Goal: Task Accomplishment & Management: Use online tool/utility

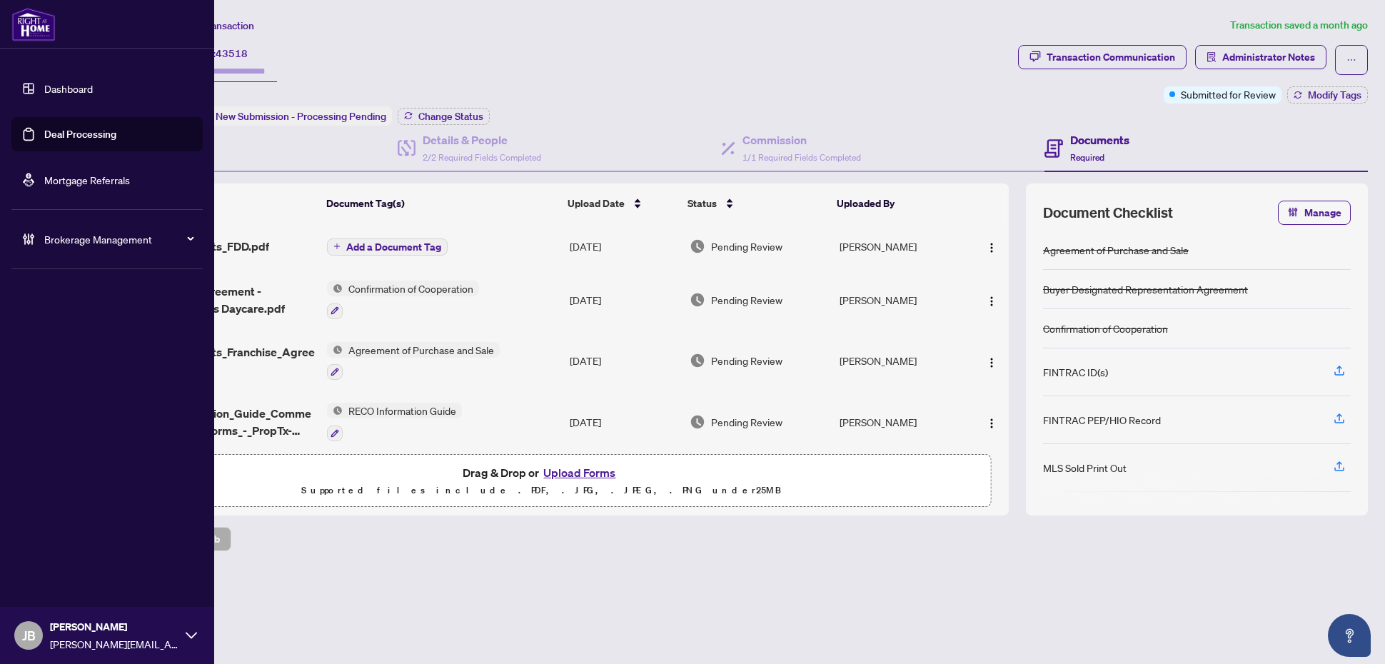
click at [44, 128] on link "Deal Processing" at bounding box center [80, 134] width 72 height 13
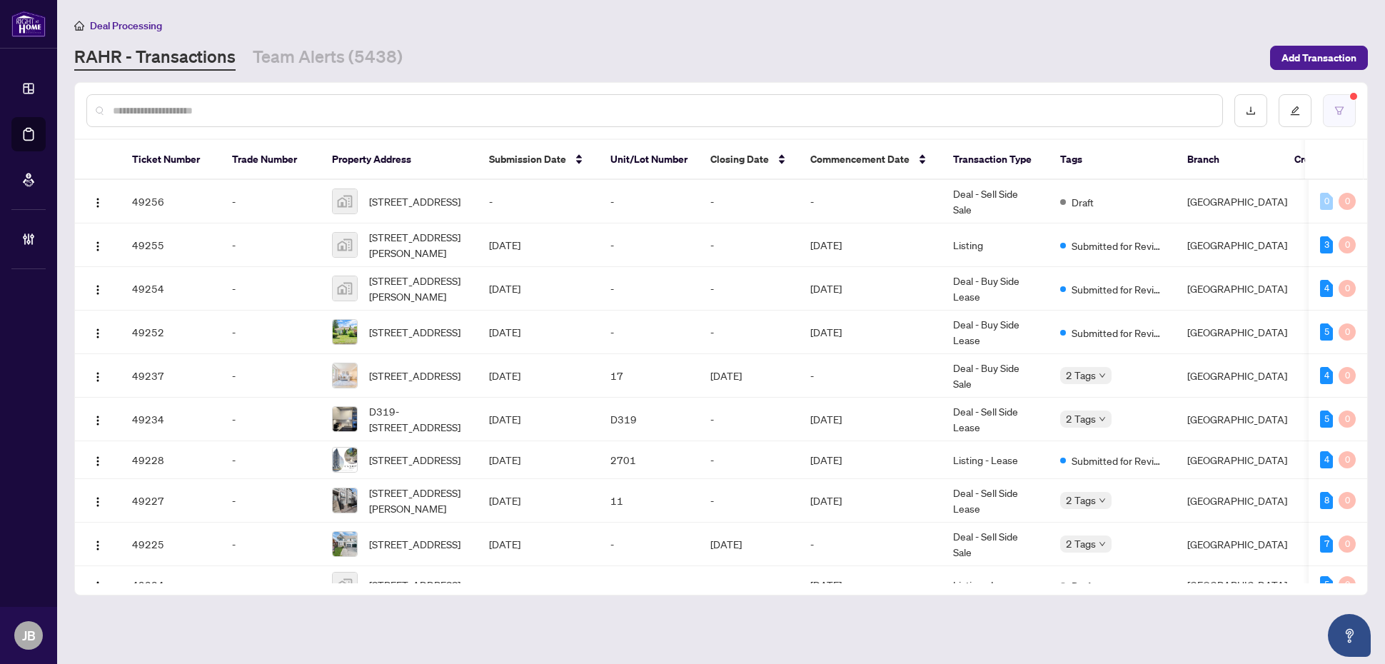
click at [1347, 107] on button "button" at bounding box center [1339, 110] width 33 height 33
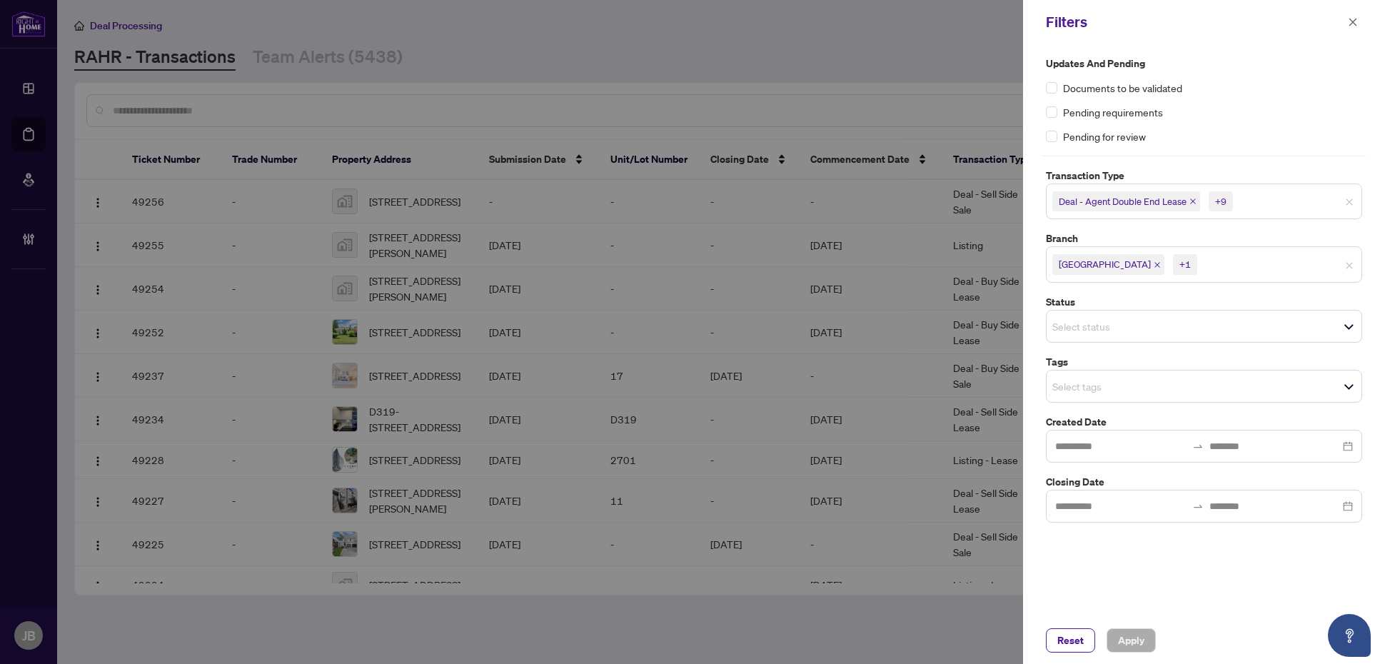
click at [1203, 261] on input "search" at bounding box center [1250, 264] width 100 height 17
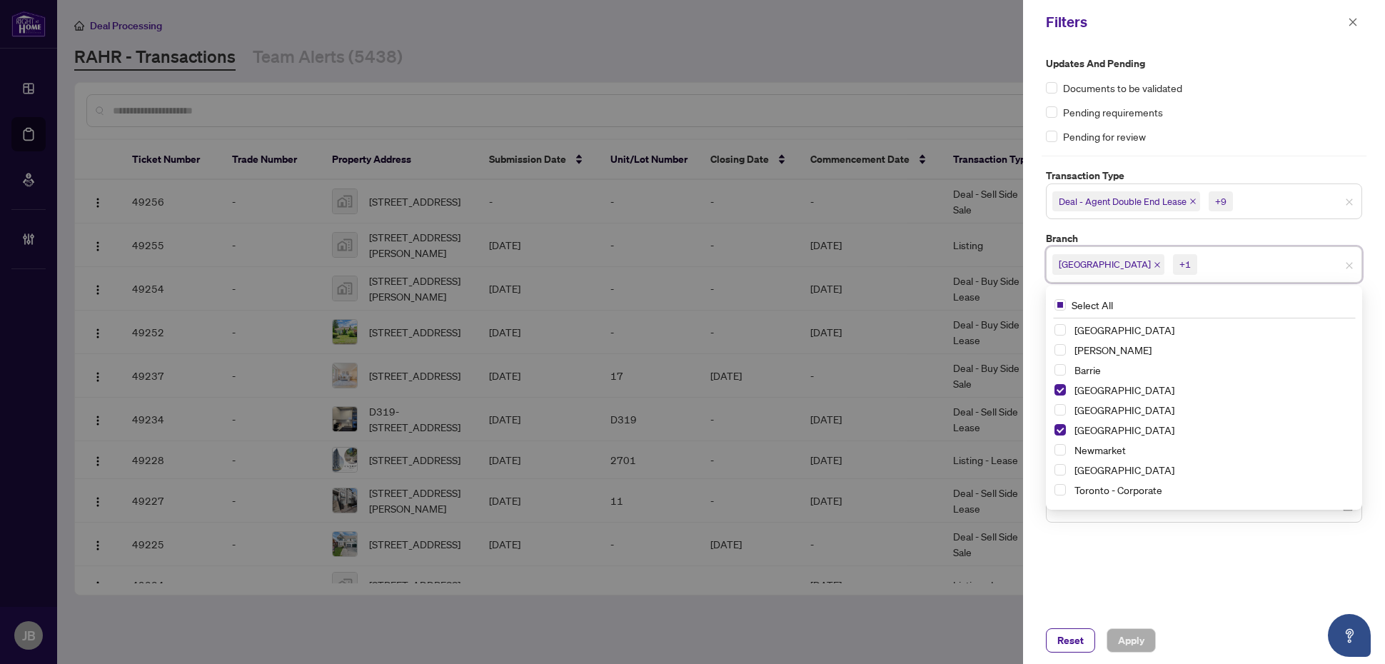
click at [1276, 201] on input "search" at bounding box center [1286, 201] width 100 height 17
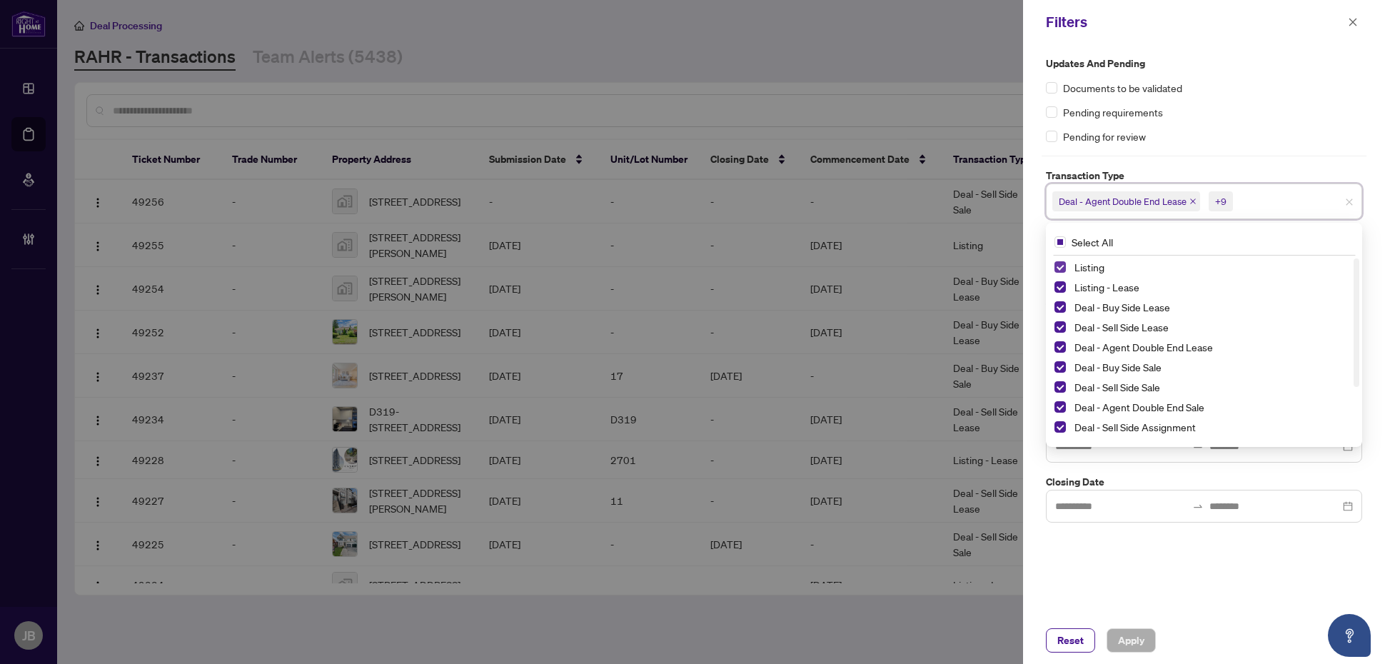
click at [1060, 264] on span "Select Listing" at bounding box center [1059, 266] width 11 height 11
click at [1057, 286] on span "Select Listing - Lease" at bounding box center [1059, 286] width 11 height 11
click at [1185, 590] on div "Updates and Pending Documents to be validated Pending requirements Pending for …" at bounding box center [1204, 330] width 362 height 573
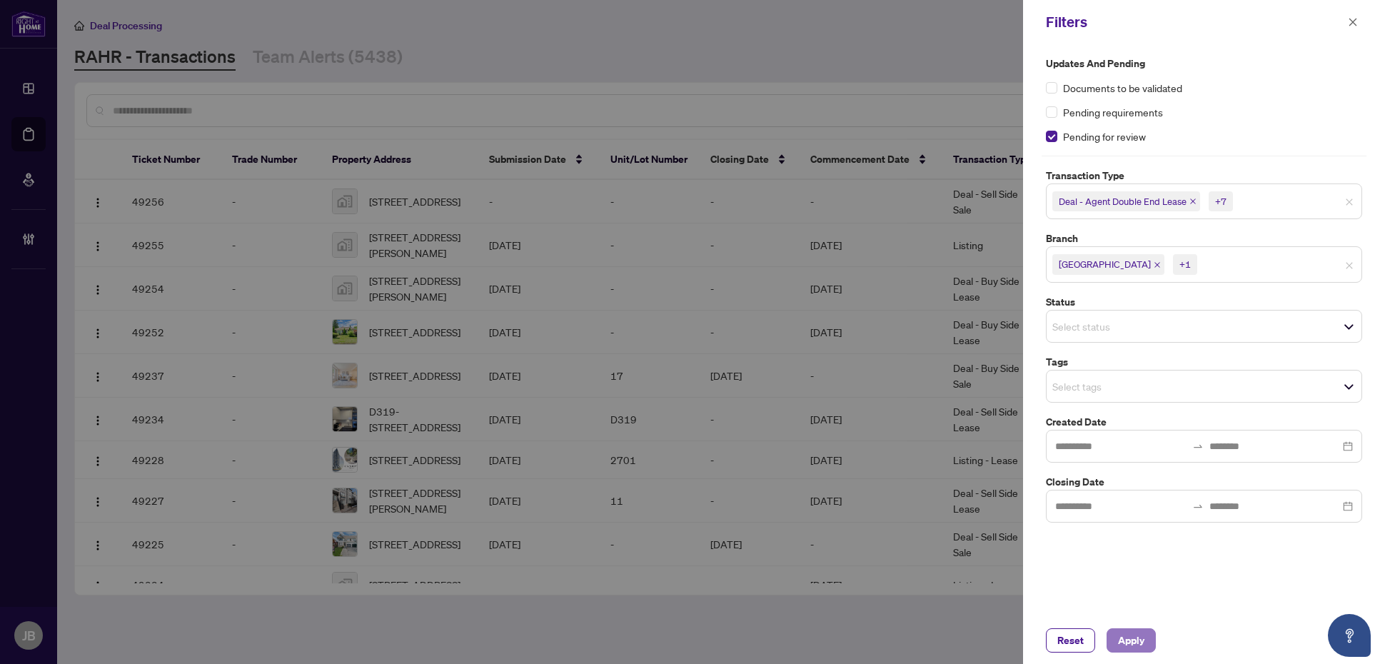
click at [1136, 630] on span "Apply" at bounding box center [1131, 640] width 26 height 23
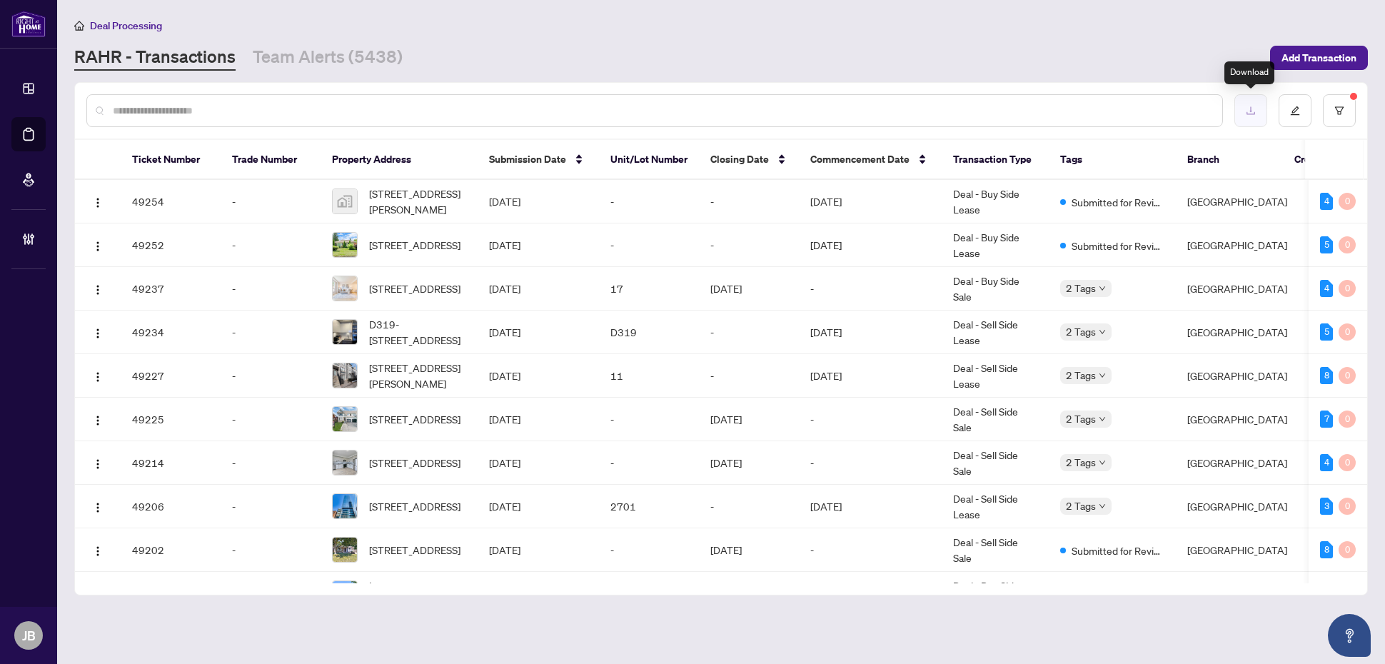
click at [1251, 106] on icon "download" at bounding box center [1251, 111] width 10 height 10
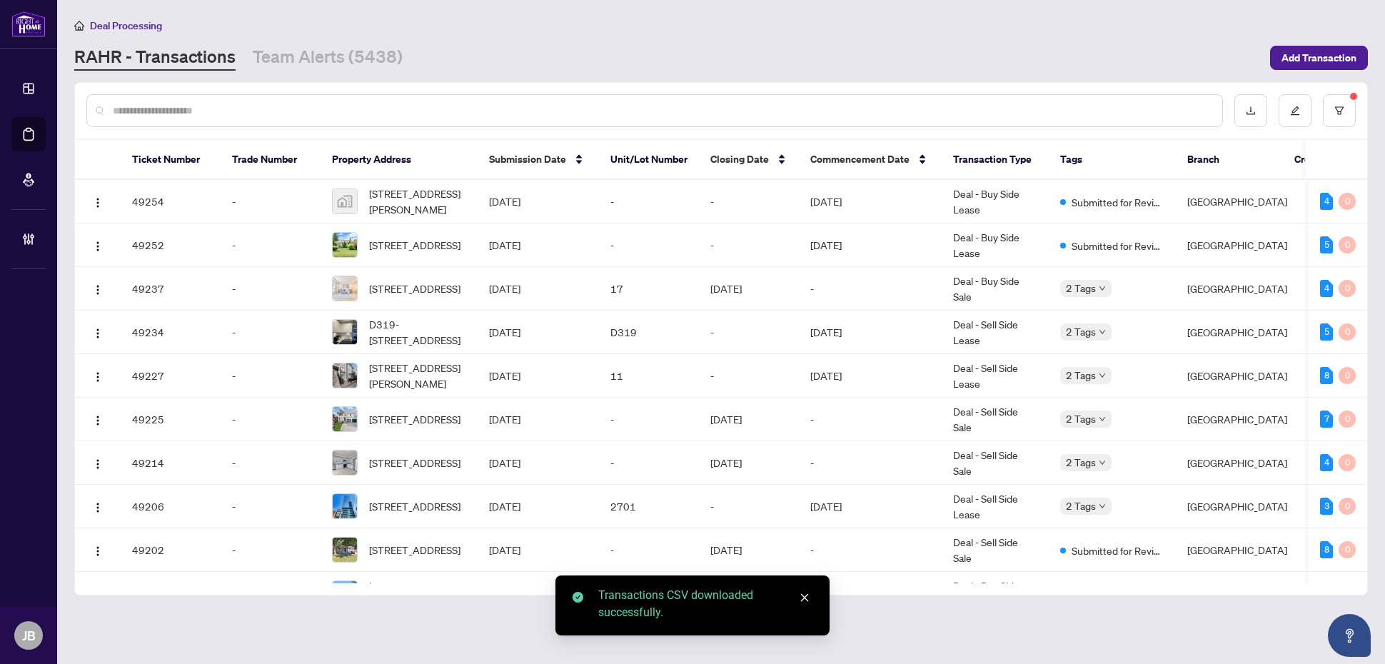
click at [896, 23] on div "Deal Processing" at bounding box center [721, 25] width 1294 height 16
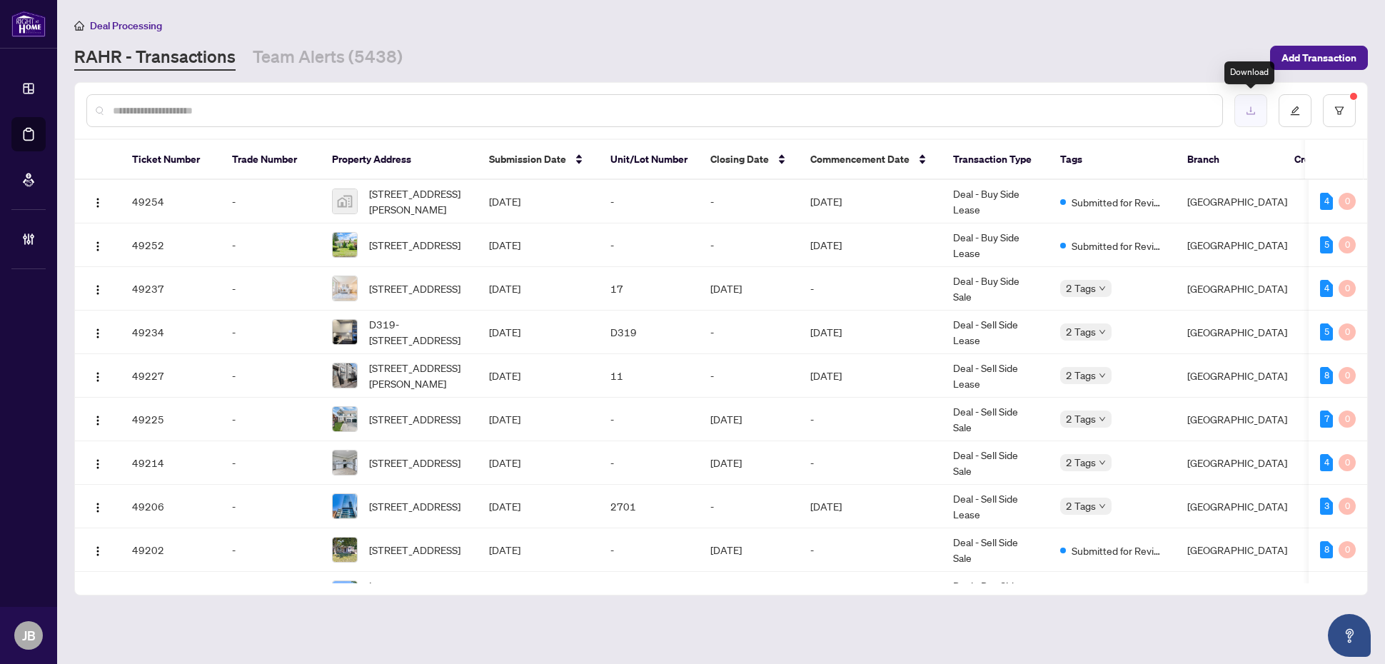
click at [1254, 106] on icon "download" at bounding box center [1251, 111] width 10 height 10
click at [915, 24] on div "Deal Processing" at bounding box center [721, 25] width 1294 height 16
click at [1340, 114] on icon "filter" at bounding box center [1339, 111] width 10 height 10
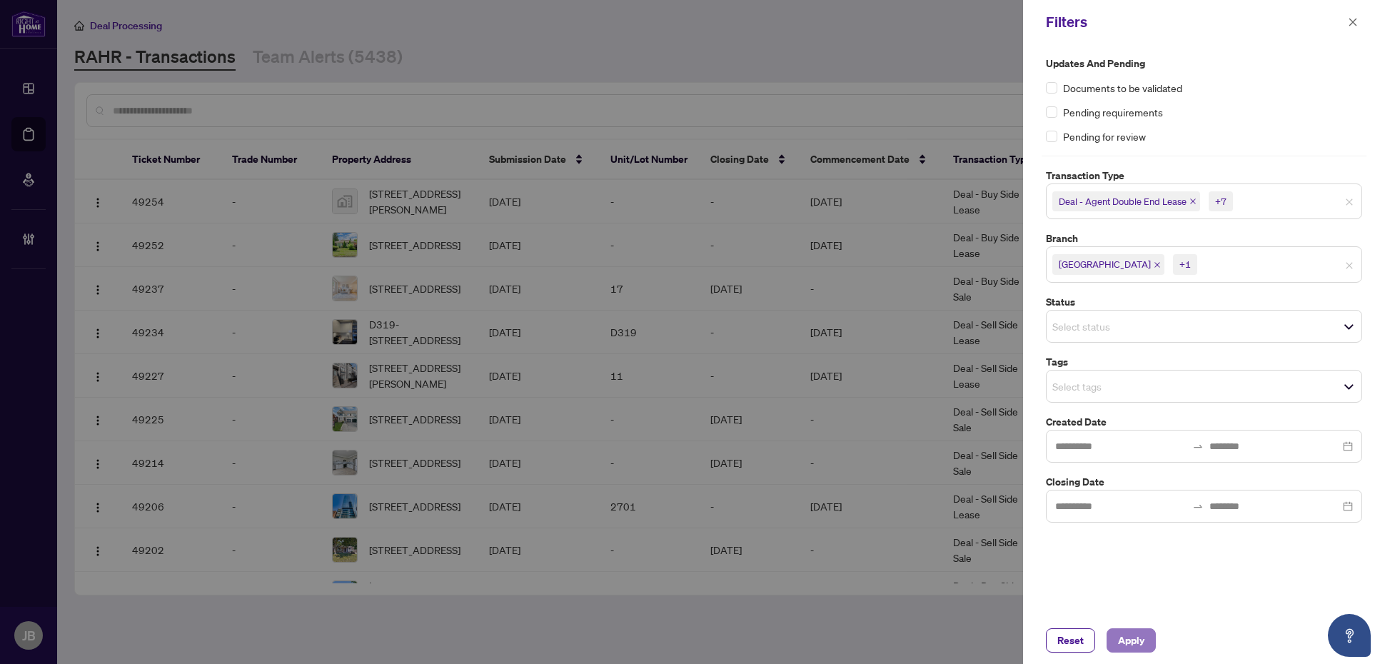
click at [1128, 637] on span "Apply" at bounding box center [1131, 640] width 26 height 23
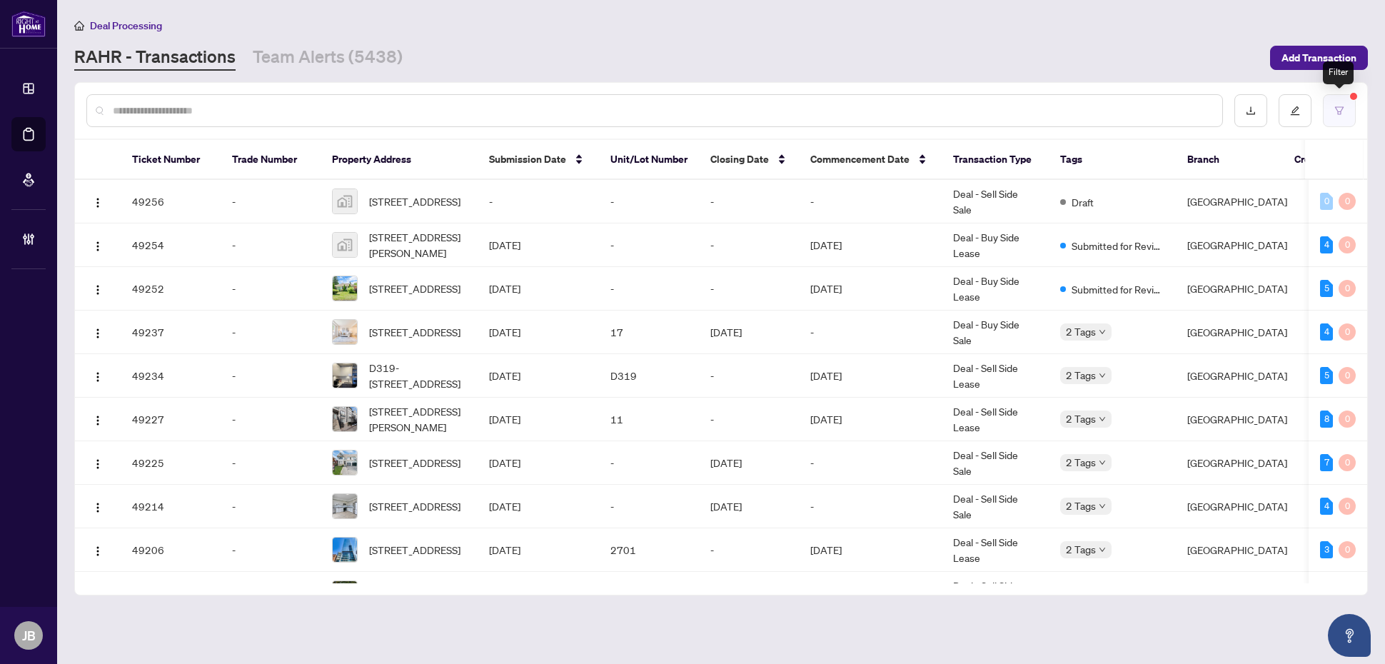
click at [1339, 111] on icon "filter" at bounding box center [1339, 111] width 10 height 10
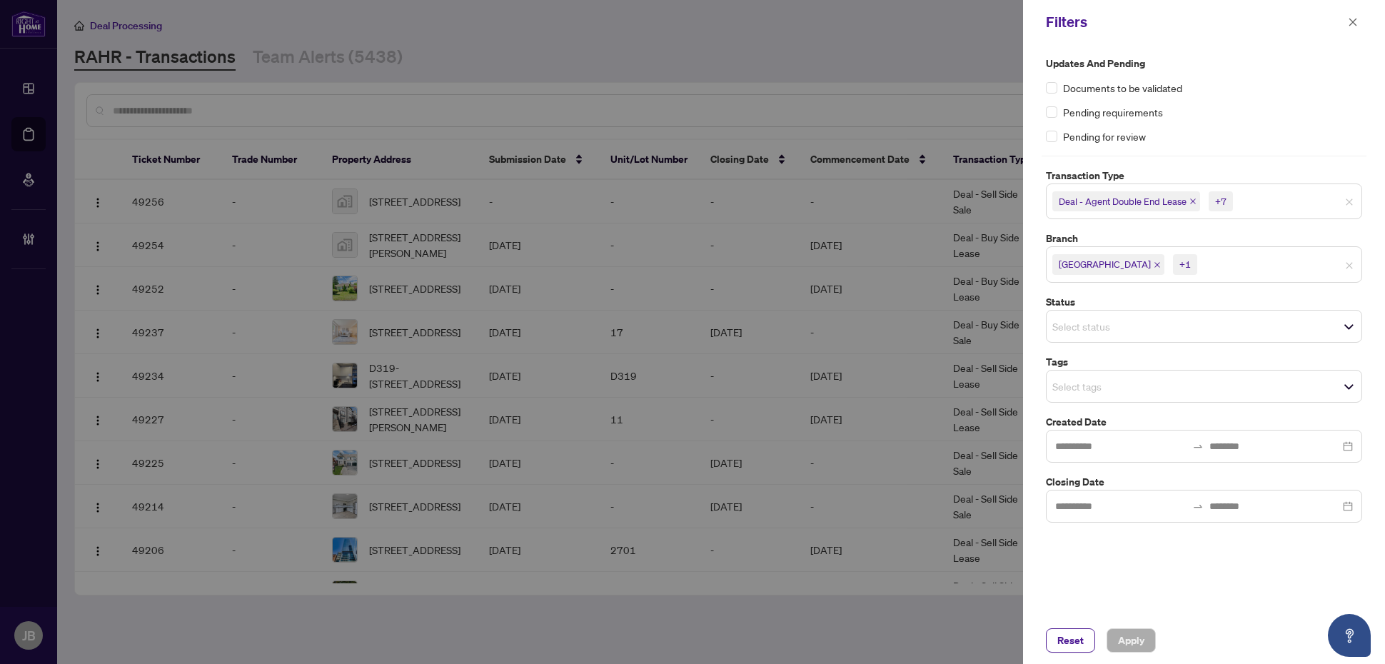
click at [1189, 325] on span "Select status" at bounding box center [1204, 326] width 315 height 20
click at [1212, 602] on div "Updates and Pending Documents to be validated Pending requirements Pending for …" at bounding box center [1204, 330] width 362 height 573
click at [1092, 385] on input "search" at bounding box center [1102, 386] width 100 height 17
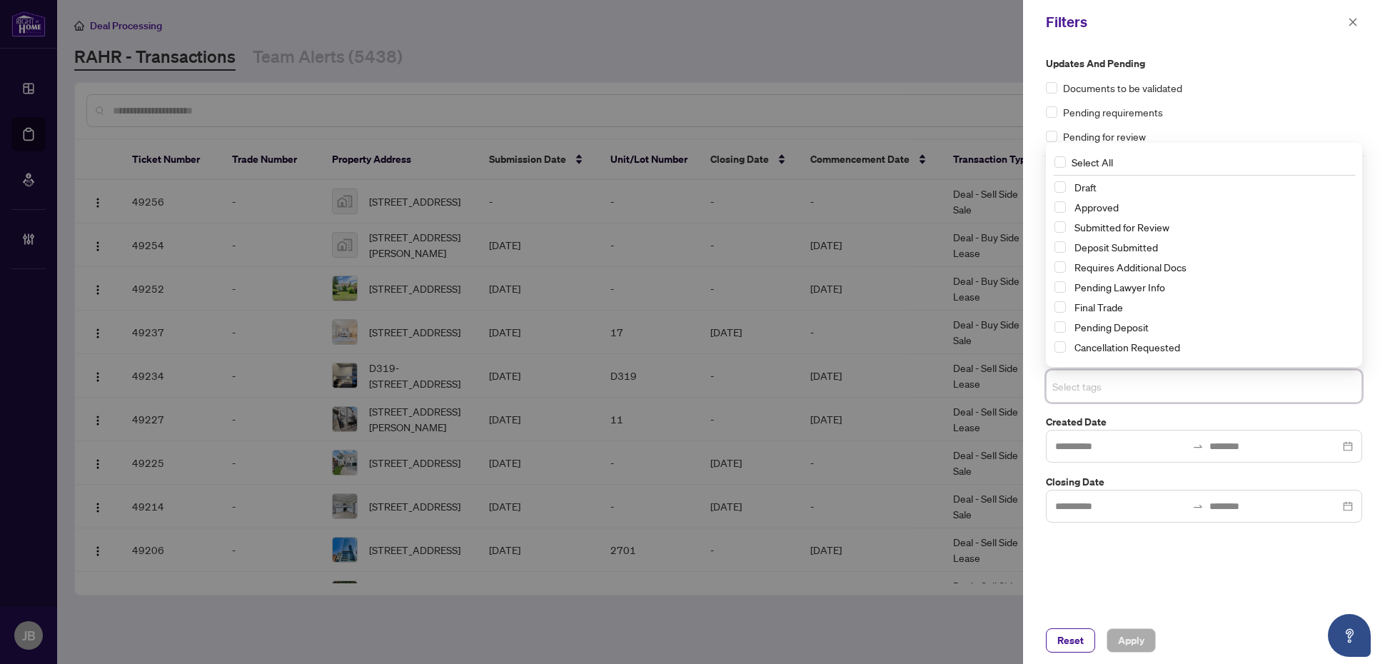
click at [1166, 580] on div "Updates and Pending Documents to be validated Pending requirements Pending for …" at bounding box center [1204, 330] width 362 height 573
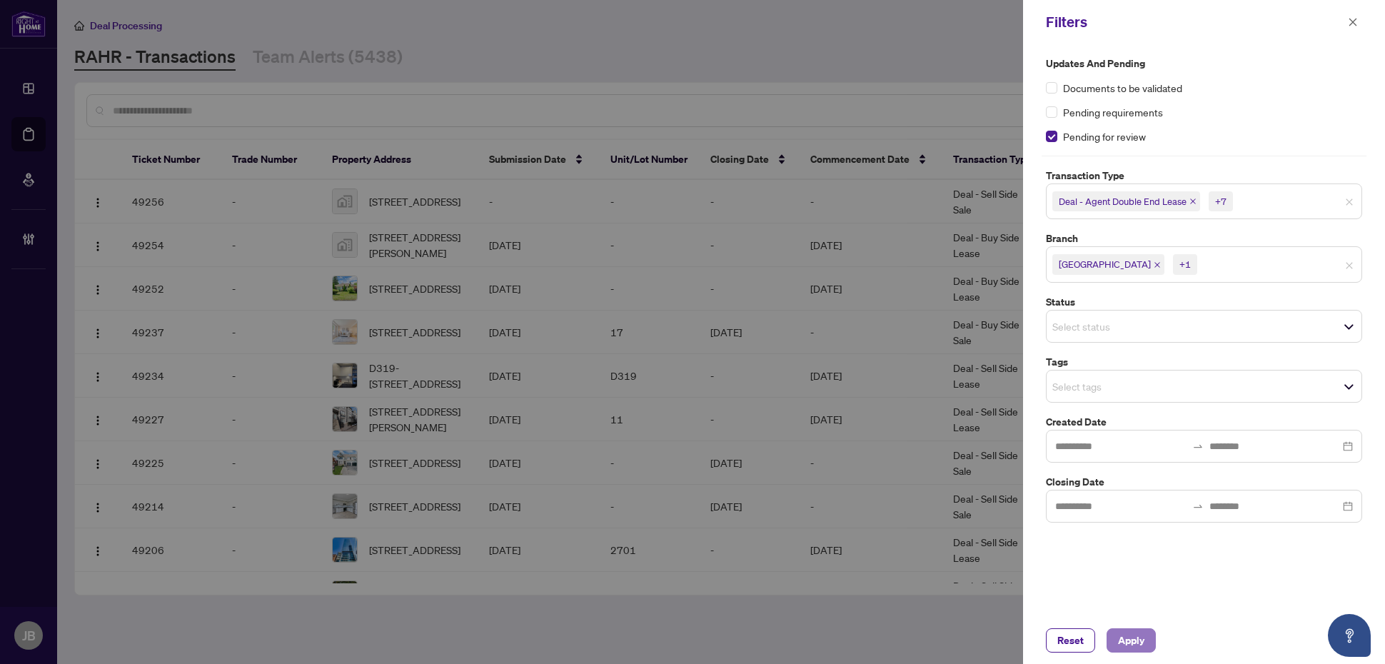
click at [1129, 643] on span "Apply" at bounding box center [1131, 640] width 26 height 23
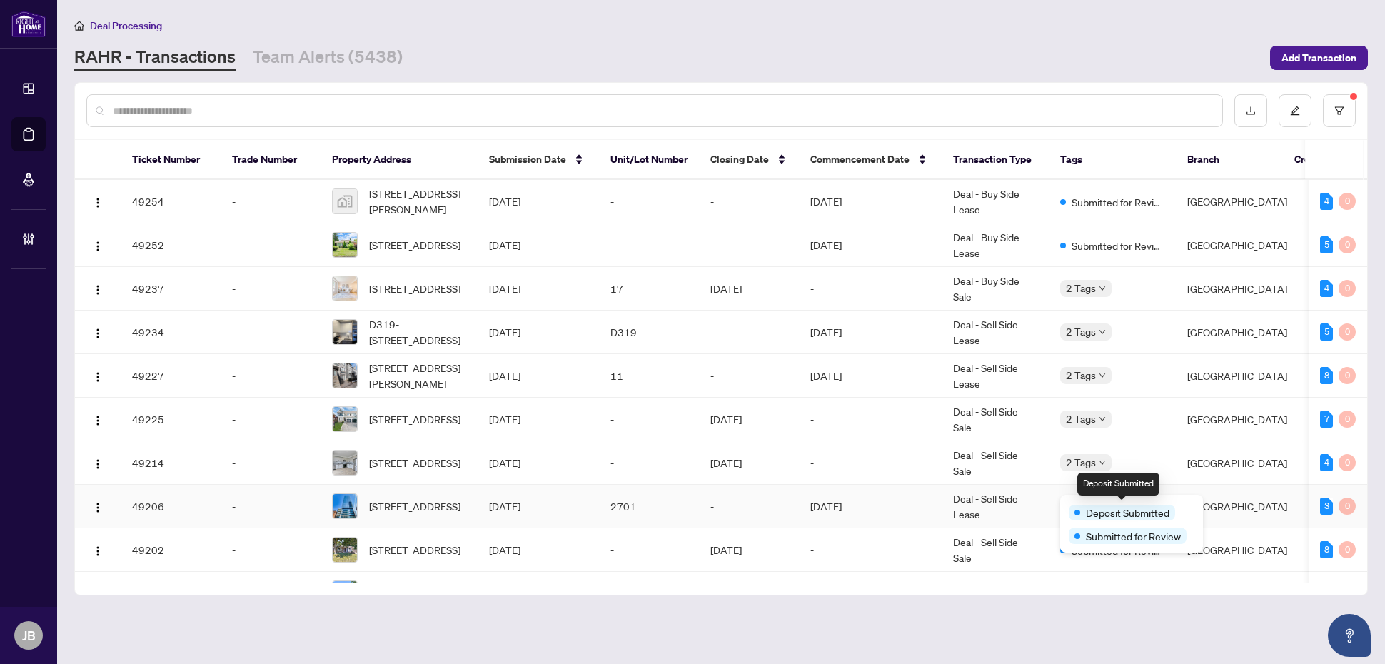
click at [1093, 508] on span "Deposit Submitted" at bounding box center [1128, 513] width 84 height 16
click at [1161, 17] on div "Deal Processing" at bounding box center [721, 25] width 1294 height 16
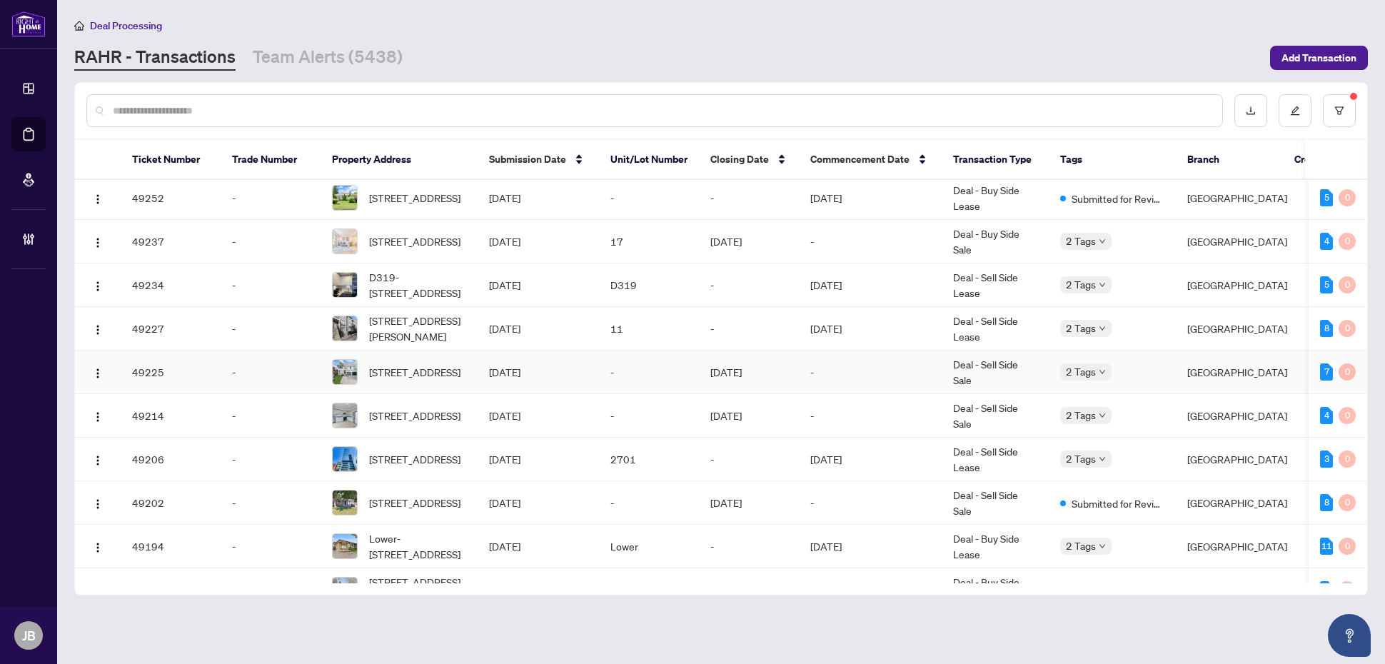
scroll to position [0, 0]
